Goal: Task Accomplishment & Management: Manage account settings

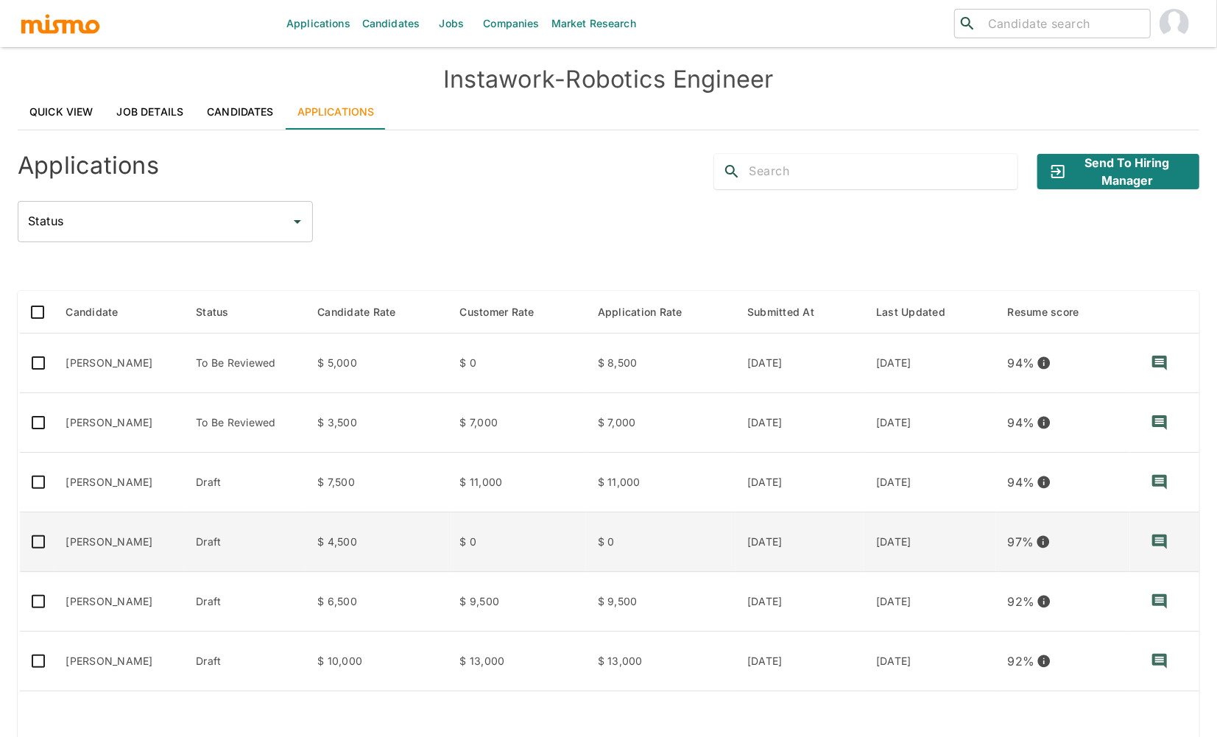
click at [151, 559] on td "[PERSON_NAME]" at bounding box center [119, 542] width 130 height 60
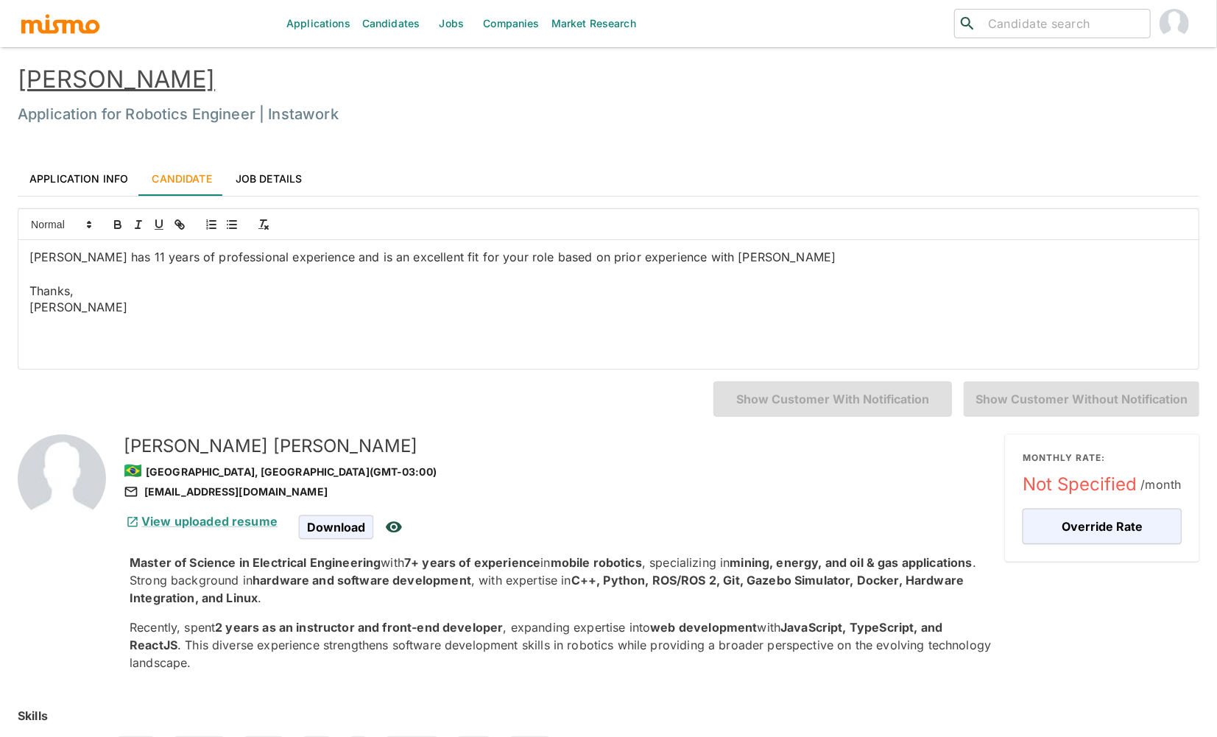
click at [71, 178] on link "Application Info" at bounding box center [79, 177] width 122 height 35
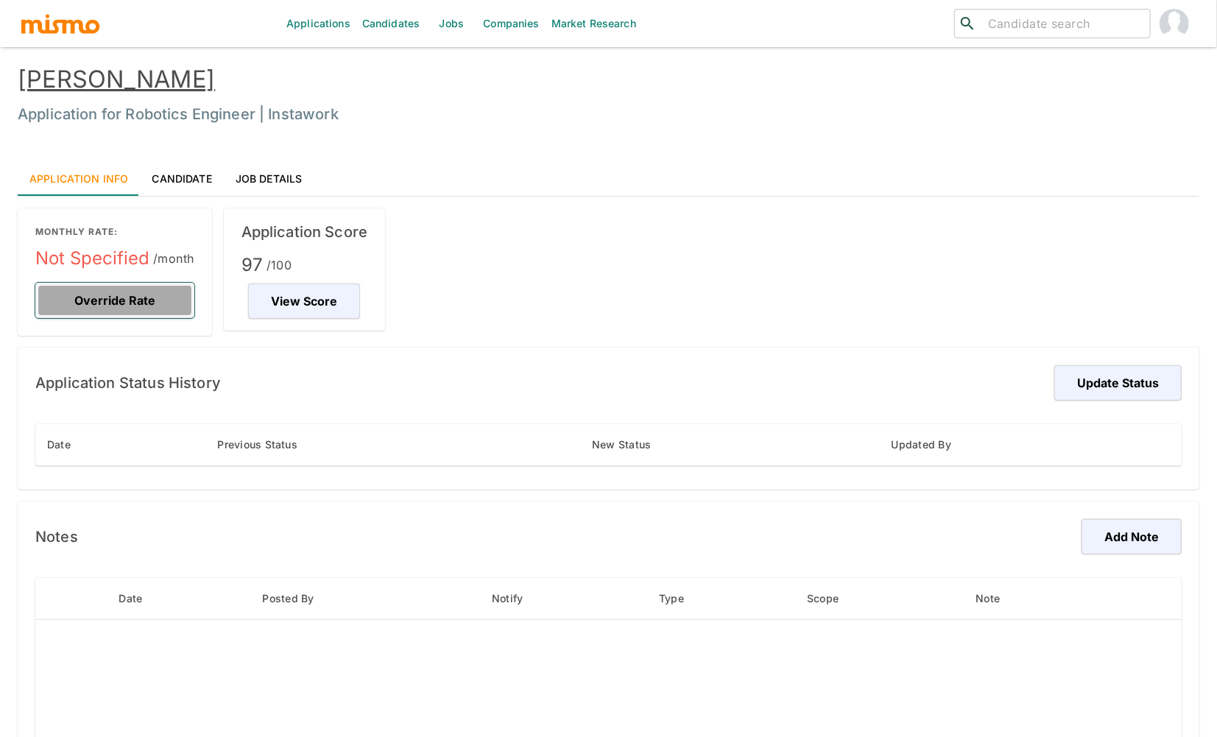
click at [132, 302] on button "Override Rate" at bounding box center [114, 300] width 159 height 35
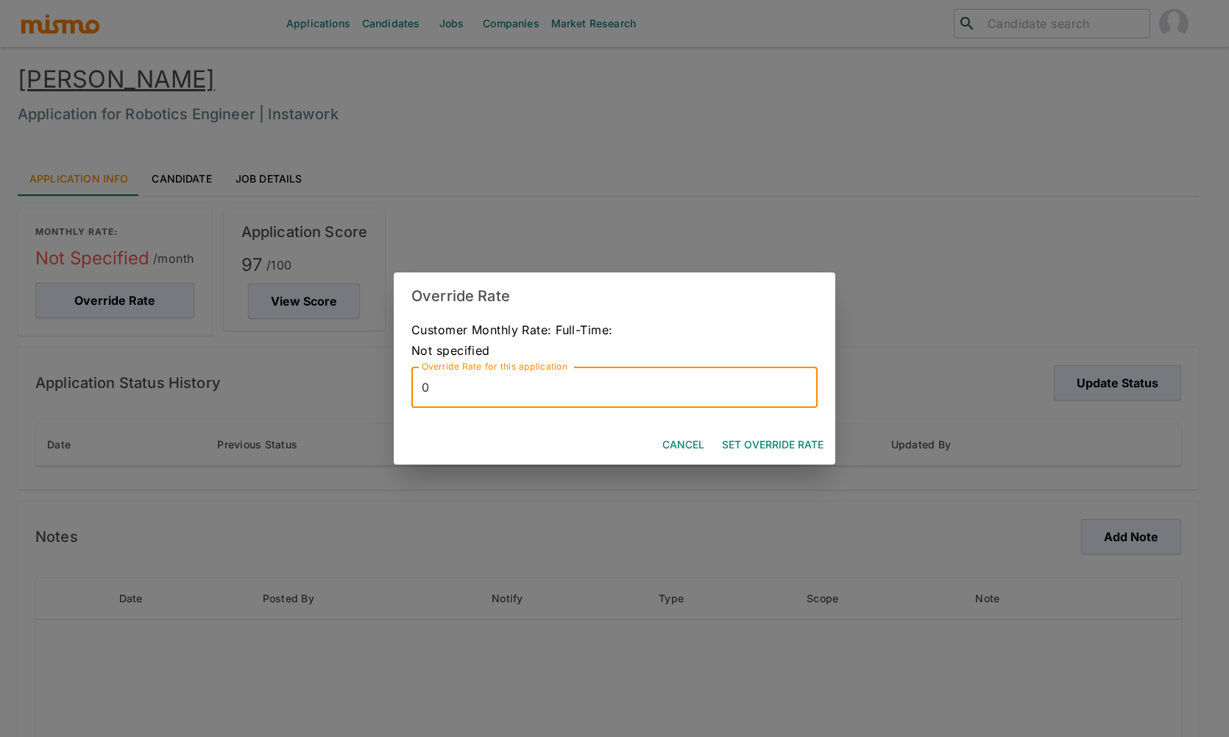
click at [473, 392] on input "0" at bounding box center [614, 387] width 406 height 41
type input "8000"
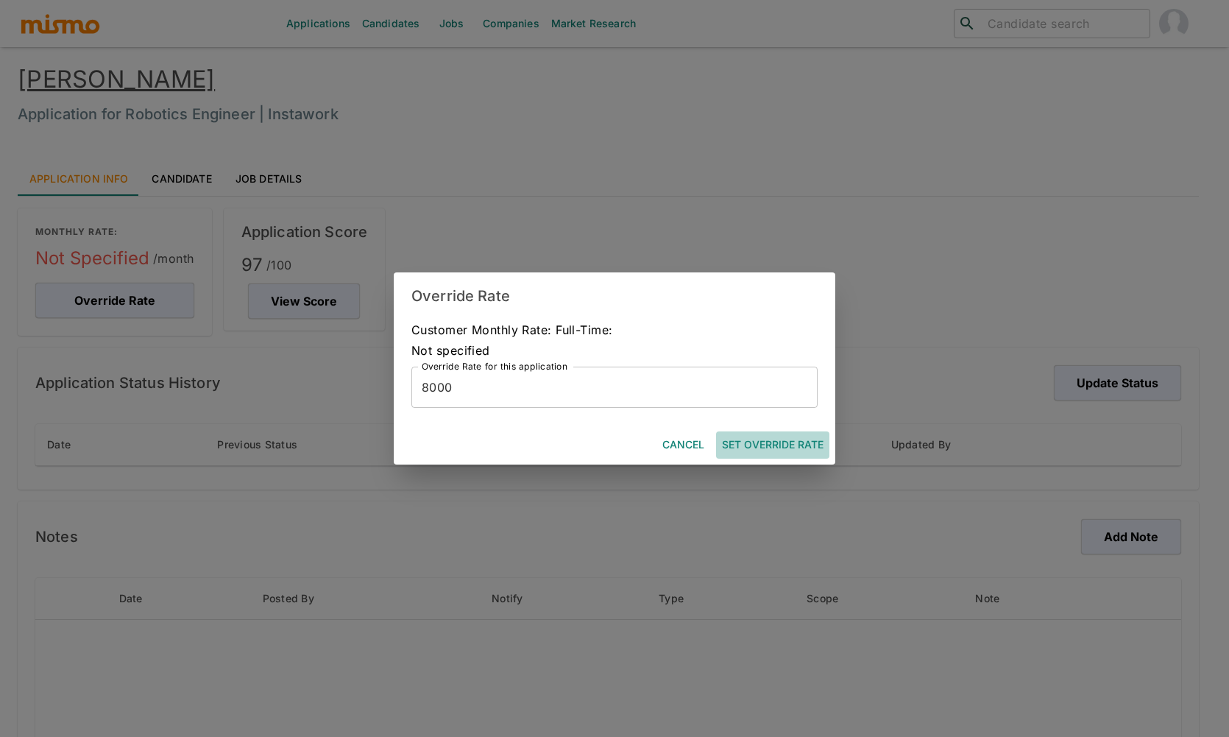
click at [777, 451] on button "Set Override Rate" at bounding box center [772, 444] width 113 height 27
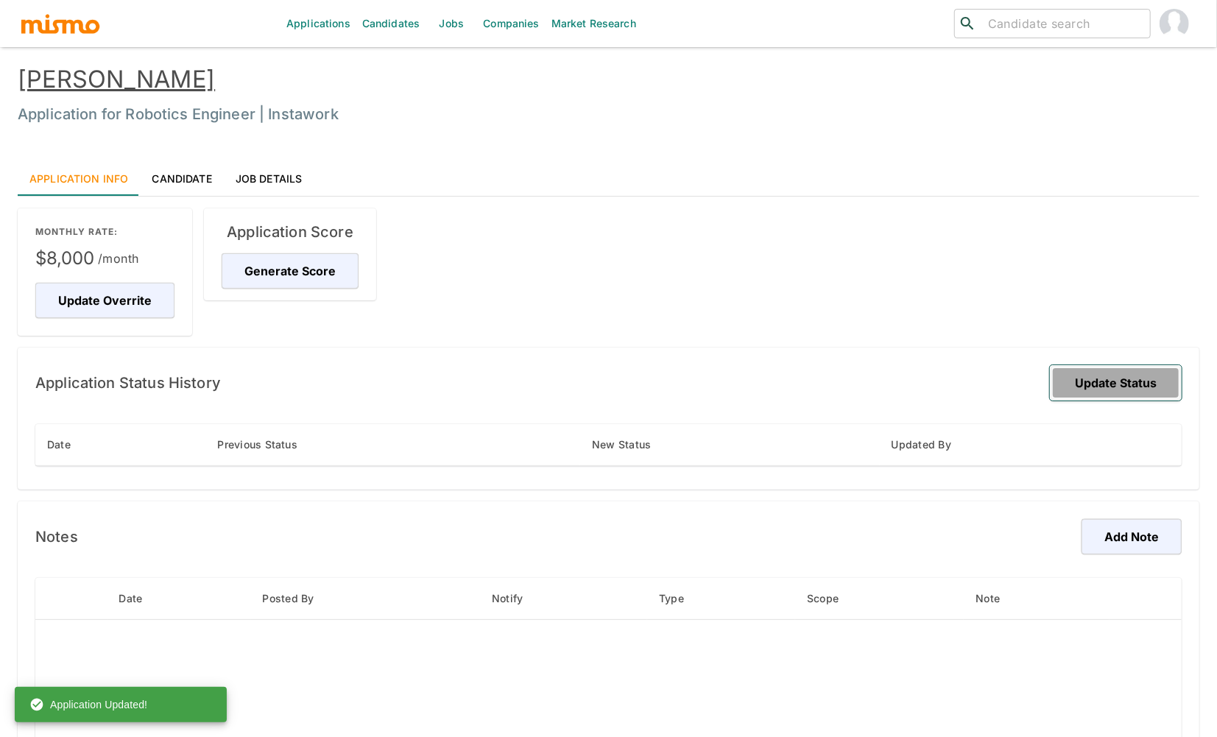
click at [1156, 389] on button "Update Status" at bounding box center [1116, 382] width 132 height 35
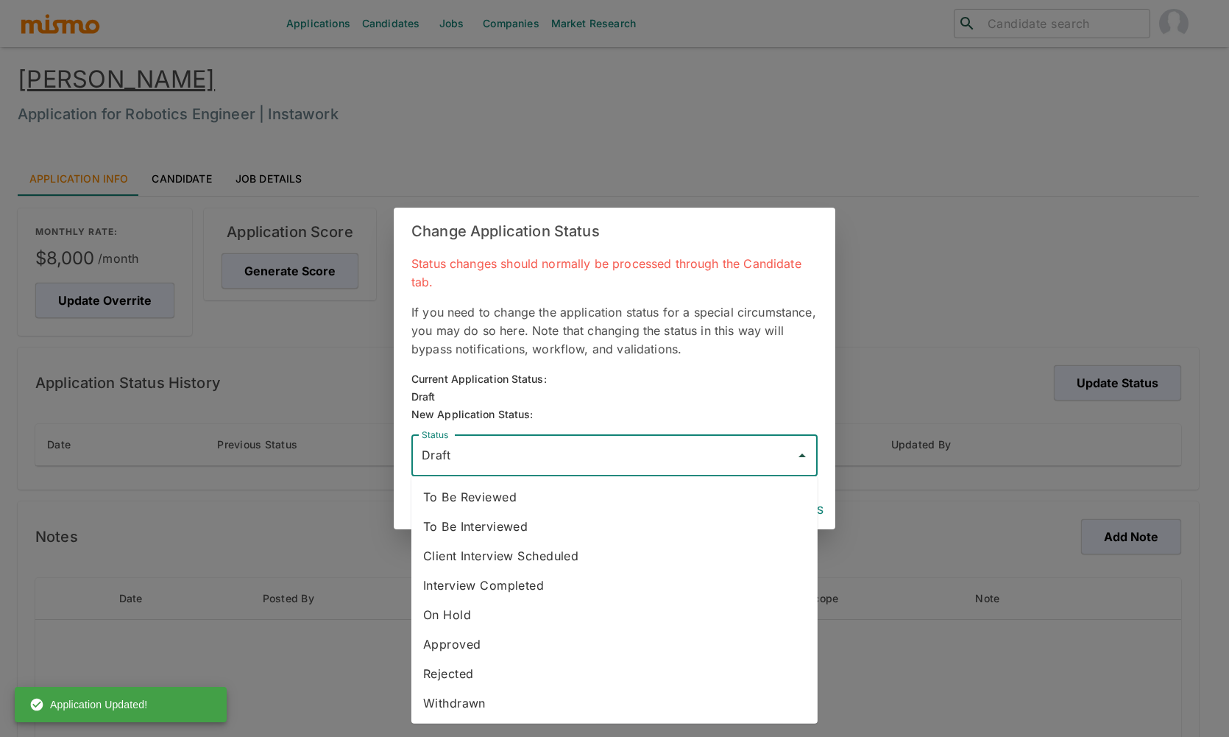
click at [597, 448] on input "Draft" at bounding box center [603, 456] width 371 height 28
click at [519, 497] on li "To Be Reviewed" at bounding box center [614, 496] width 406 height 29
type input "To Be Reviewed"
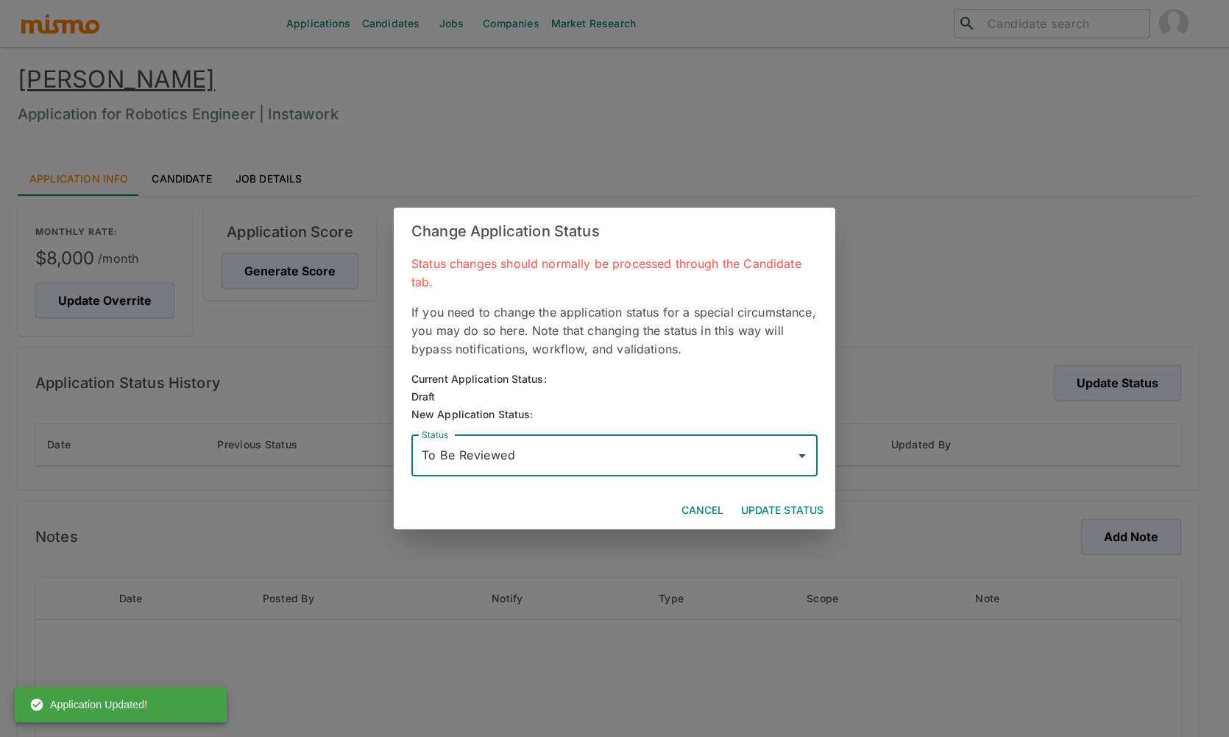
click at [810, 511] on button "Update Status" at bounding box center [782, 510] width 94 height 27
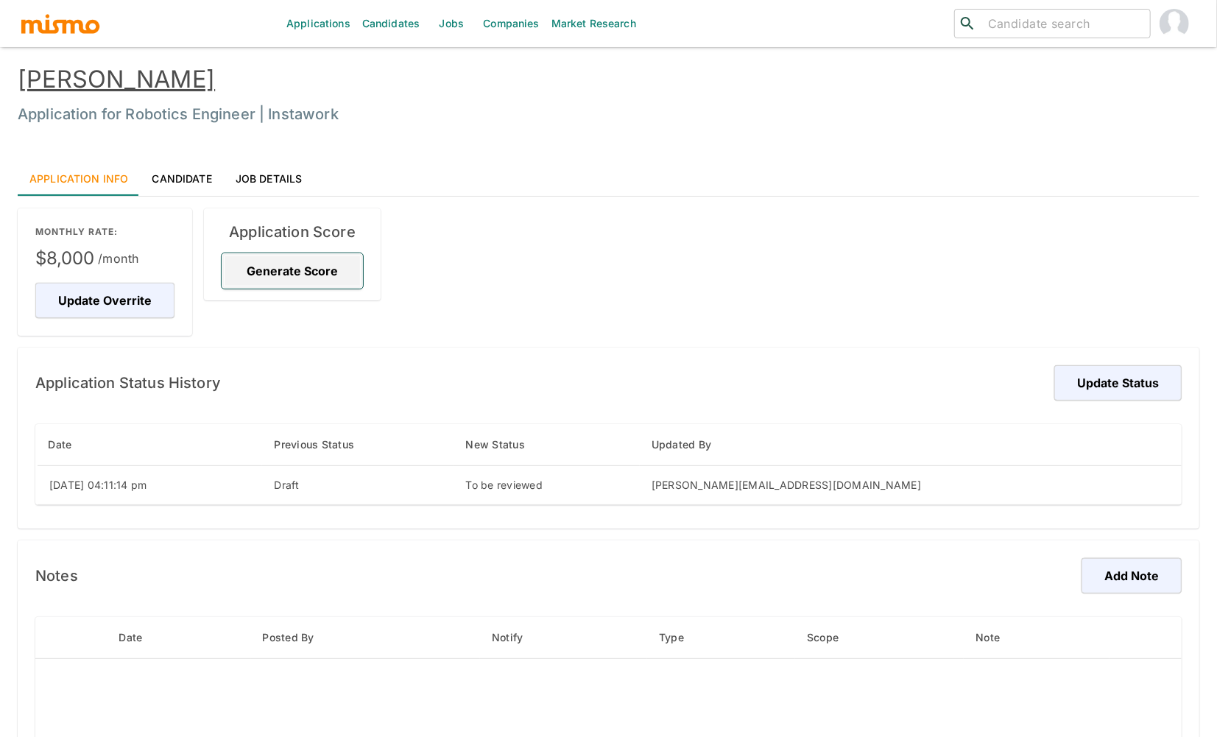
click at [291, 263] on button "Generate Score" at bounding box center [292, 270] width 141 height 35
